Goal: Task Accomplishment & Management: Manage account settings

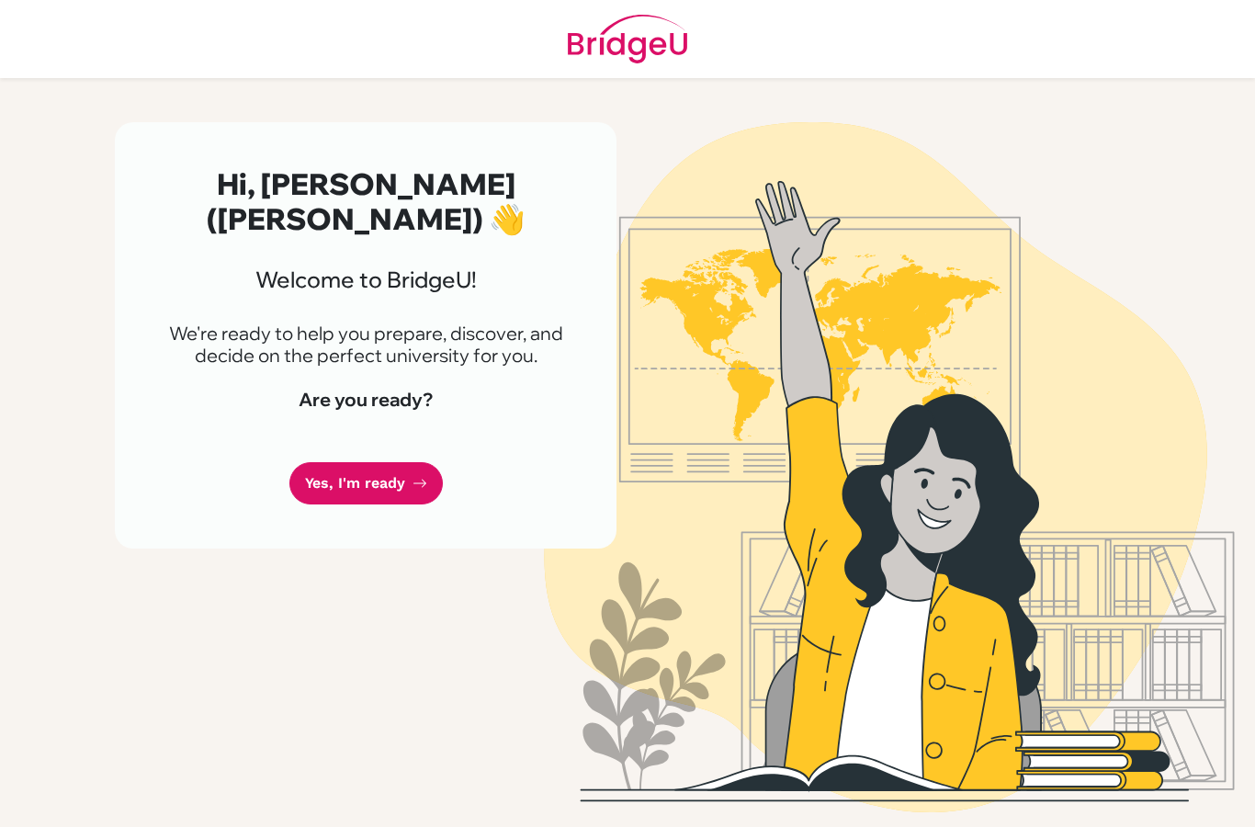
click at [398, 462] on link "Yes, I'm ready" at bounding box center [365, 483] width 153 height 43
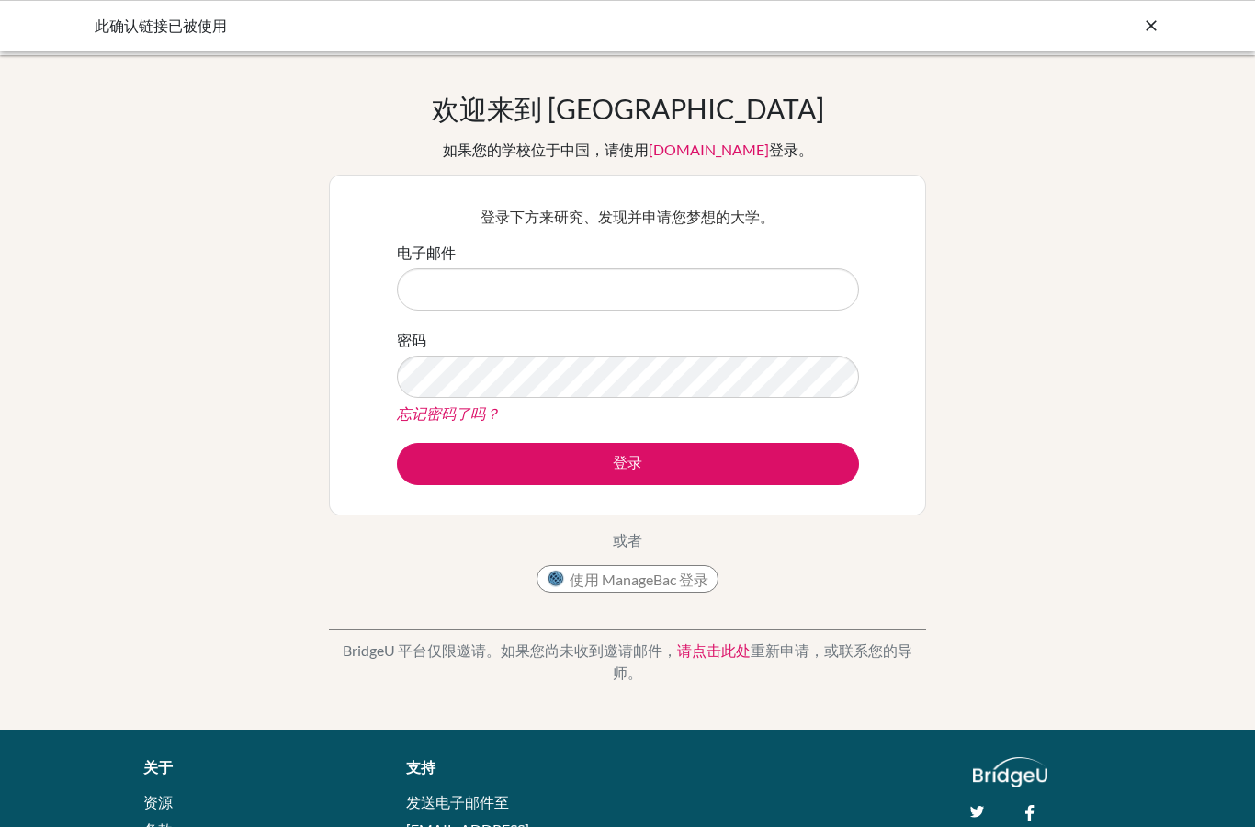
click at [819, 287] on input "电子邮件" at bounding box center [628, 289] width 462 height 42
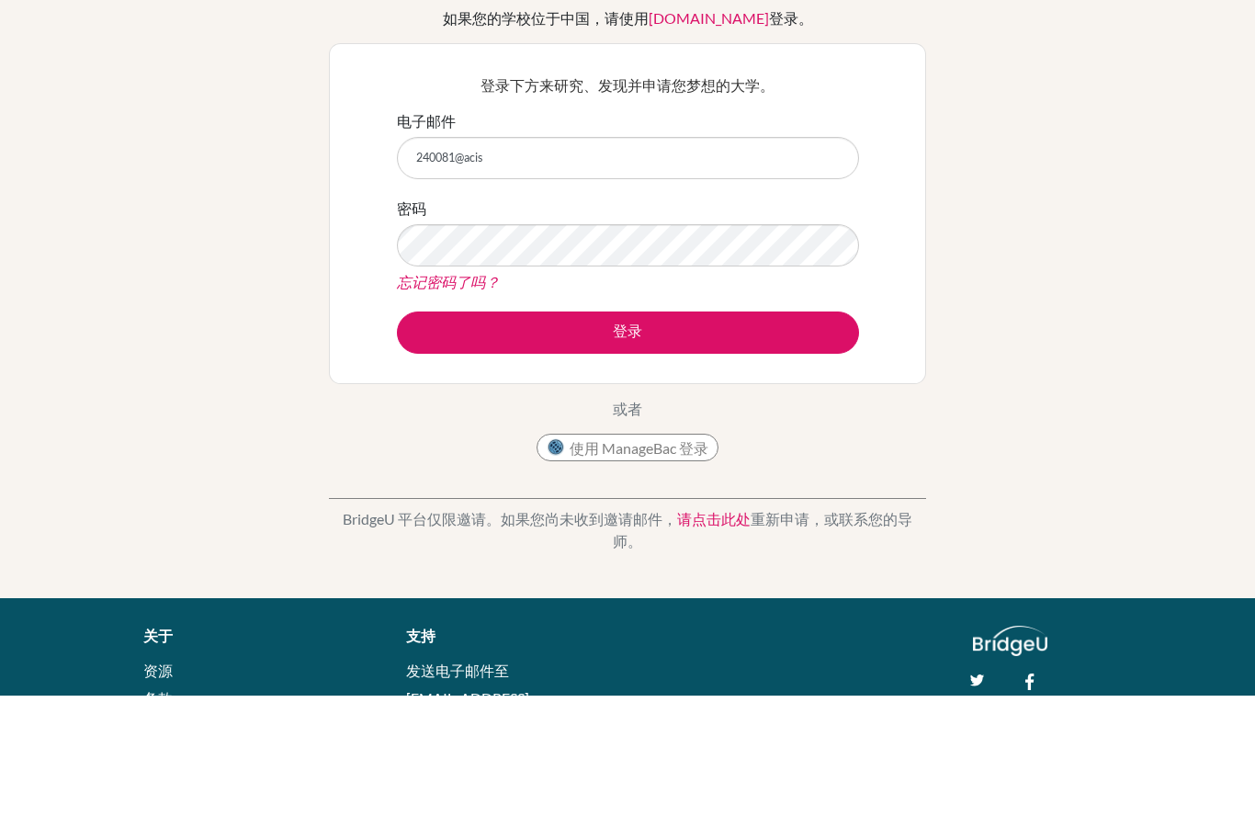
click at [624, 268] on input "240081@acis" at bounding box center [628, 289] width 462 height 42
click at [495, 268] on input "240081@acis" at bounding box center [628, 289] width 462 height 42
type input "[EMAIL_ADDRESS][DOMAIN_NAME]"
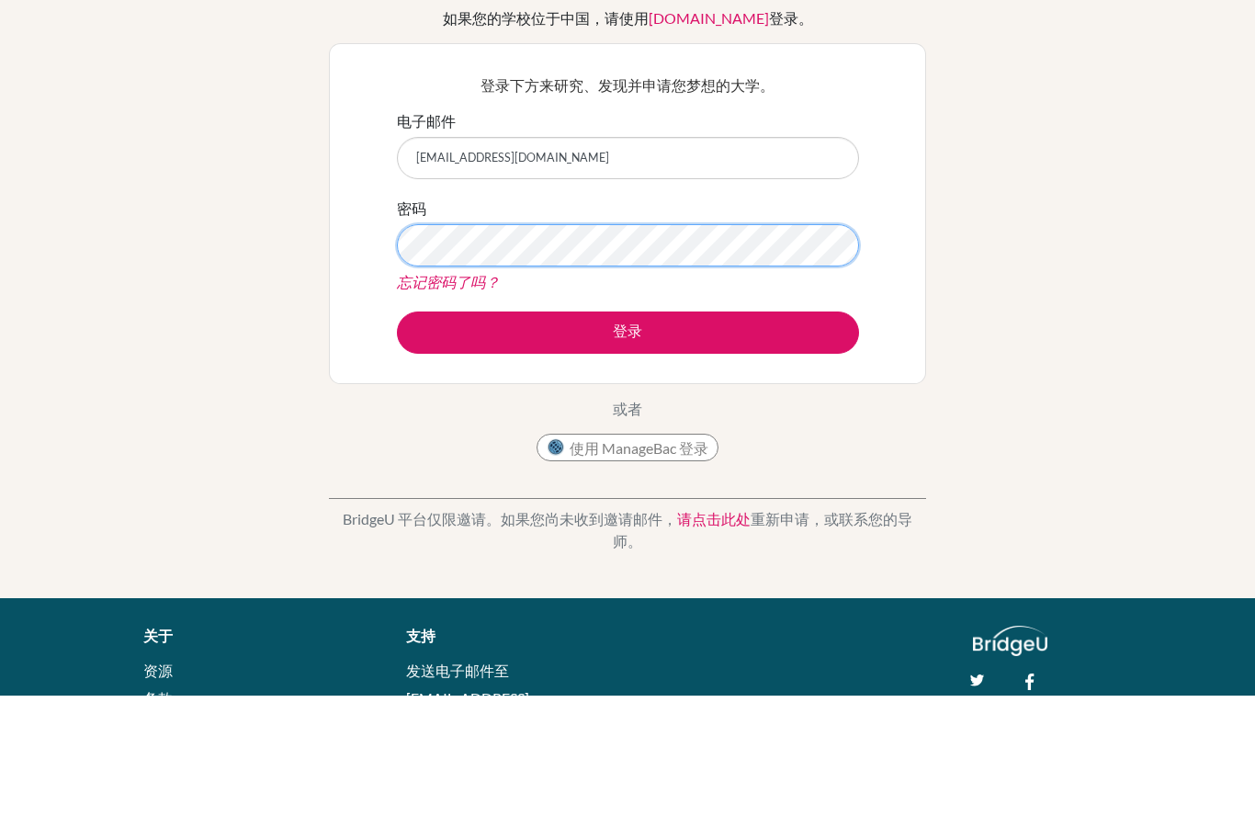
click at [628, 443] on button "登录" at bounding box center [628, 464] width 462 height 42
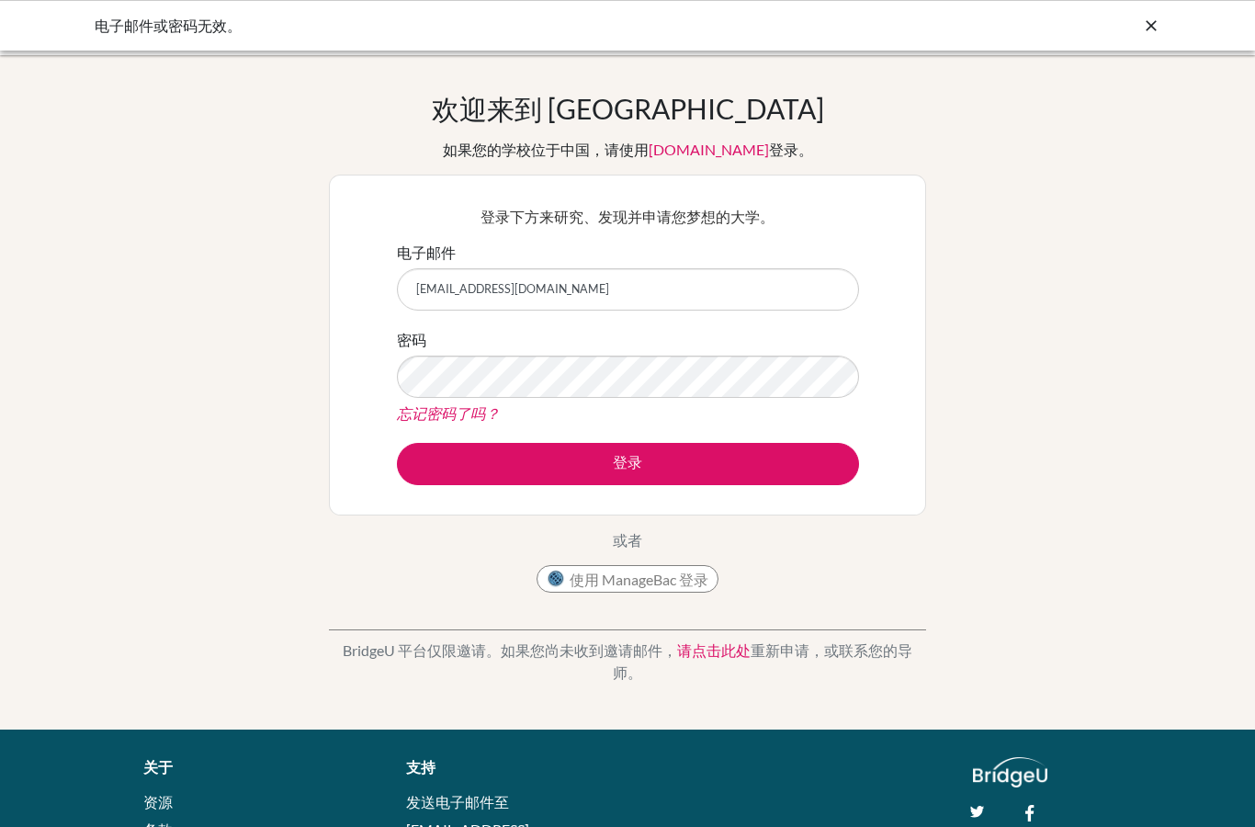
click at [784, 413] on div "忘记密码了吗？" at bounding box center [628, 413] width 462 height 22
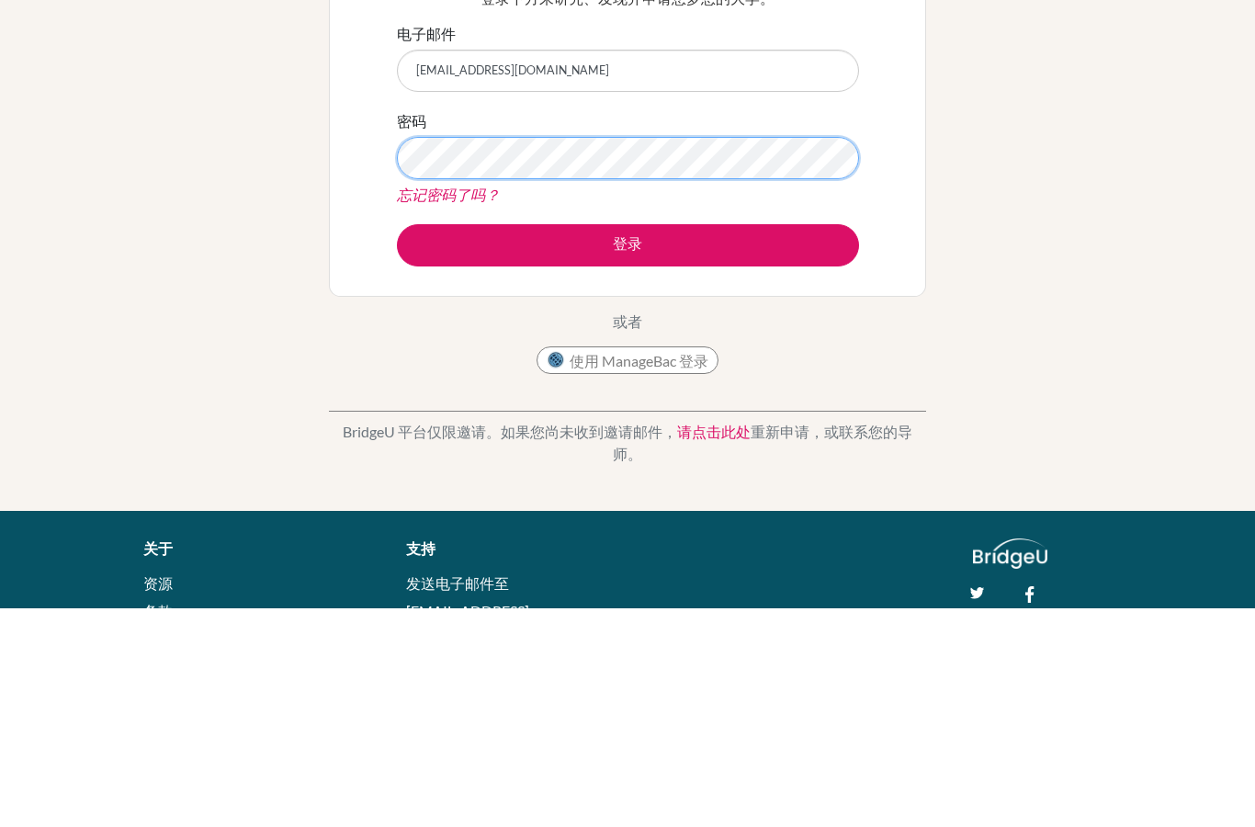
click at [628, 443] on button "登录" at bounding box center [628, 464] width 462 height 42
click at [796, 443] on button "登录" at bounding box center [628, 464] width 462 height 42
click at [809, 443] on button "登录" at bounding box center [628, 464] width 462 height 42
